Goal: Transaction & Acquisition: Obtain resource

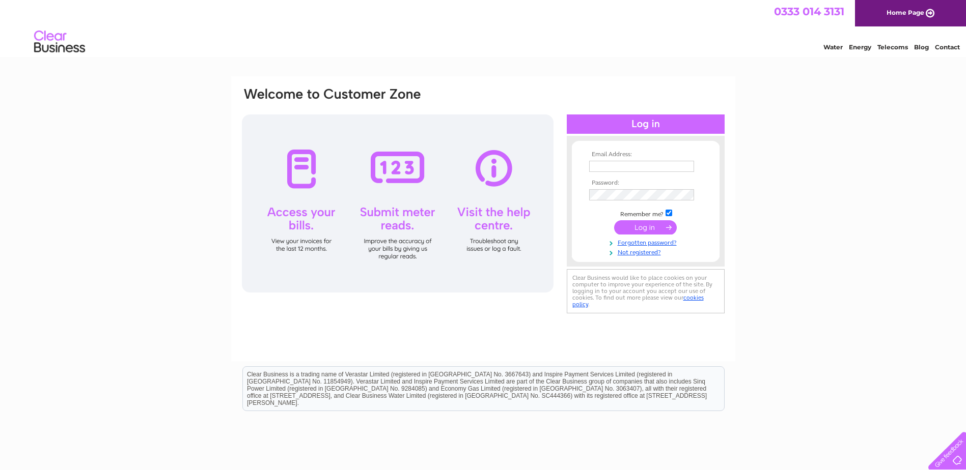
type input "[EMAIL_ADDRESS][DOMAIN_NAME]"
click at [652, 228] on input "submit" at bounding box center [645, 227] width 63 height 14
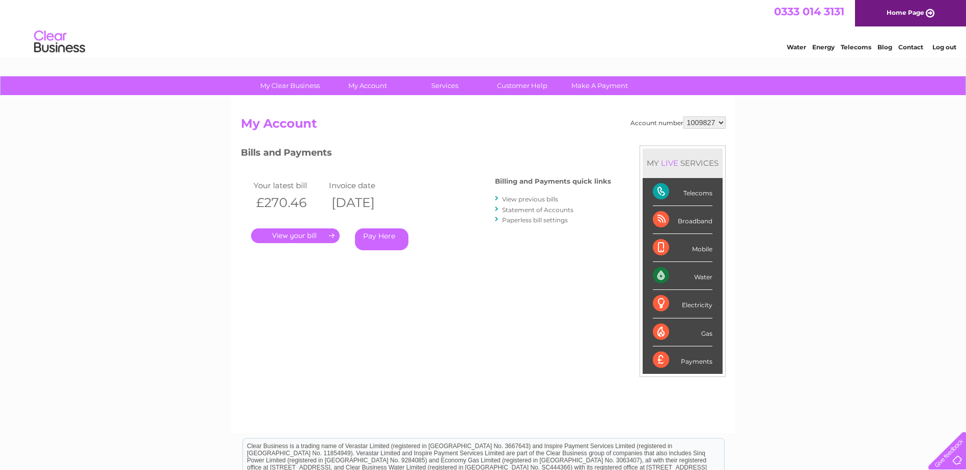
click at [719, 125] on select "1009827" at bounding box center [704, 123] width 42 height 12
click at [720, 122] on select "1009827" at bounding box center [704, 123] width 42 height 12
click at [301, 233] on link "." at bounding box center [295, 236] width 89 height 15
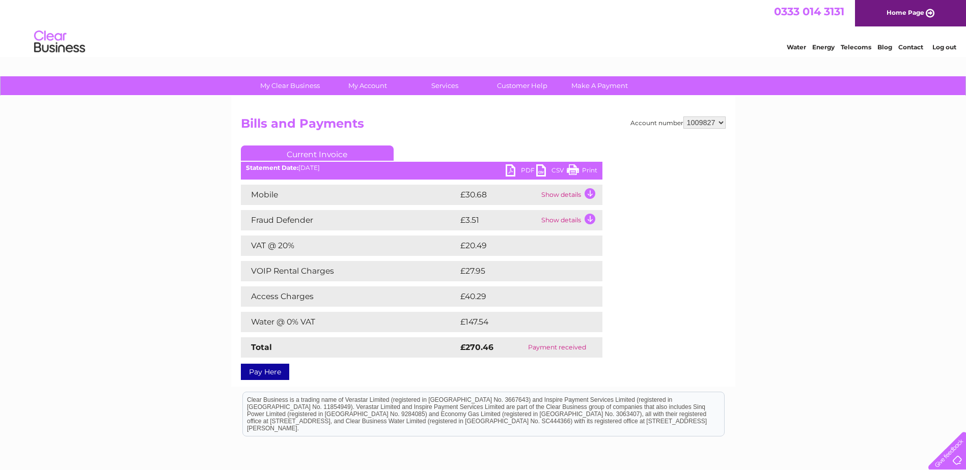
click at [524, 168] on link "PDF" at bounding box center [520, 171] width 31 height 15
click at [883, 177] on div "My Clear Business Login Details My Details My Preferences Link Account My Accou…" at bounding box center [483, 318] width 966 height 485
click at [950, 46] on link "Log out" at bounding box center [944, 47] width 24 height 8
